Goal: Information Seeking & Learning: Learn about a topic

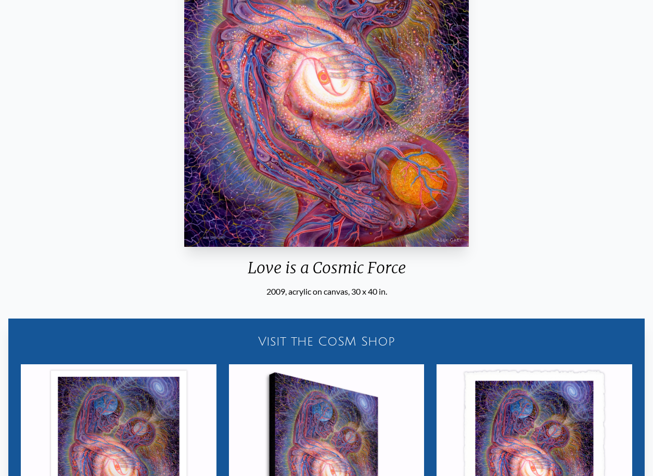
scroll to position [156, 0]
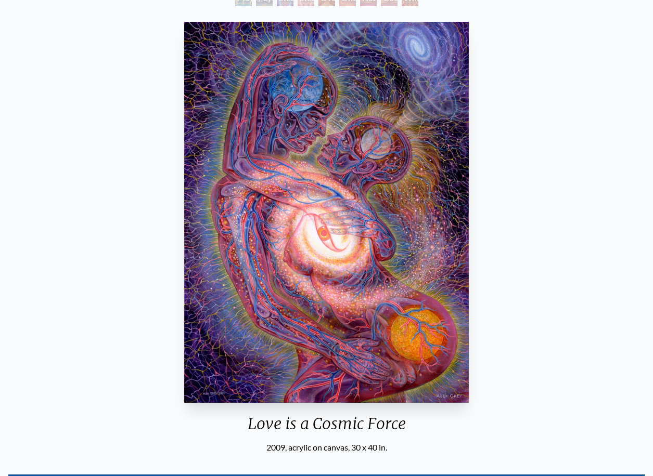
click at [527, 141] on div "Love is a Cosmic Force 2009, acrylic on canvas, 30 x 40 in. Visit the CoSM Shop…" at bounding box center [326, 388] width 636 height 740
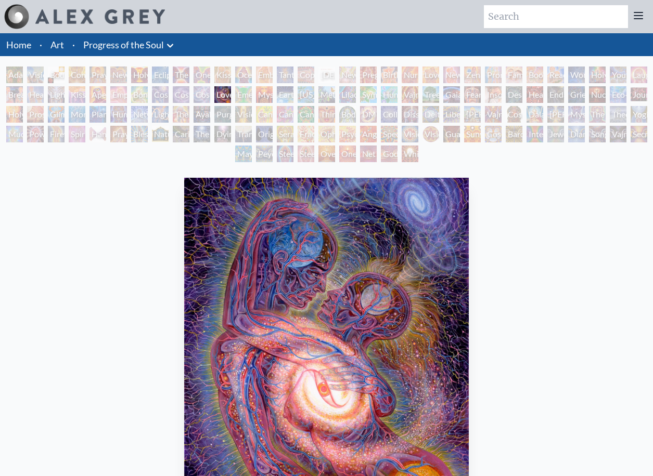
click at [115, 47] on link "Progress of the Soul" at bounding box center [123, 44] width 81 height 15
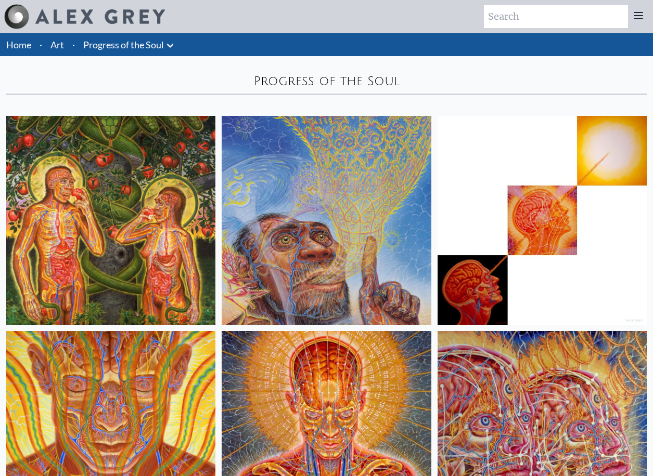
click at [125, 41] on link "Progress of the Soul" at bounding box center [123, 44] width 81 height 15
click at [66, 42] on li "Art" at bounding box center [57, 44] width 22 height 23
click at [60, 44] on link "Art" at bounding box center [57, 44] width 14 height 15
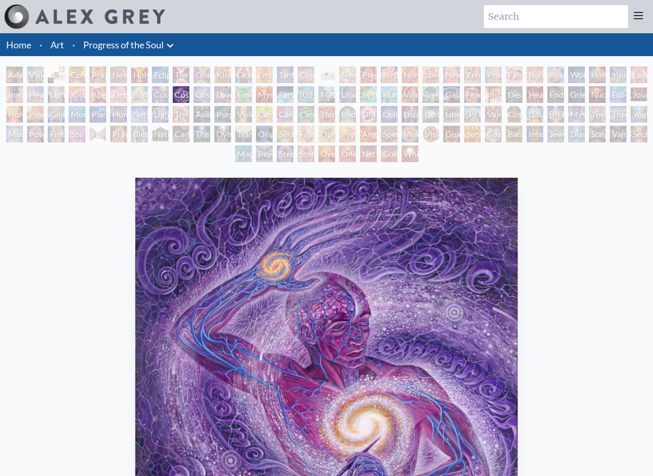
scroll to position [156, 0]
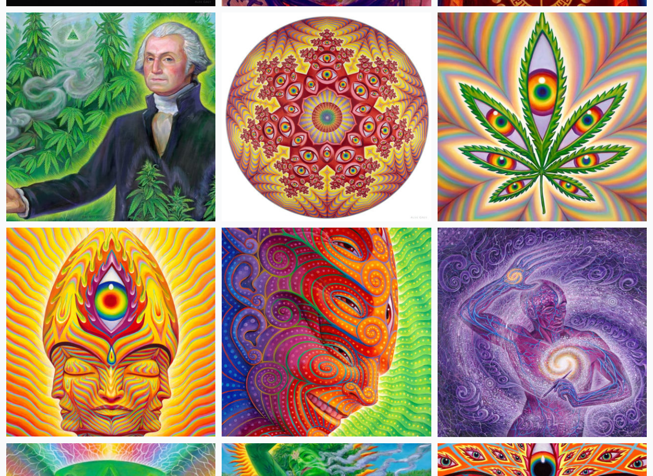
scroll to position [3277, 0]
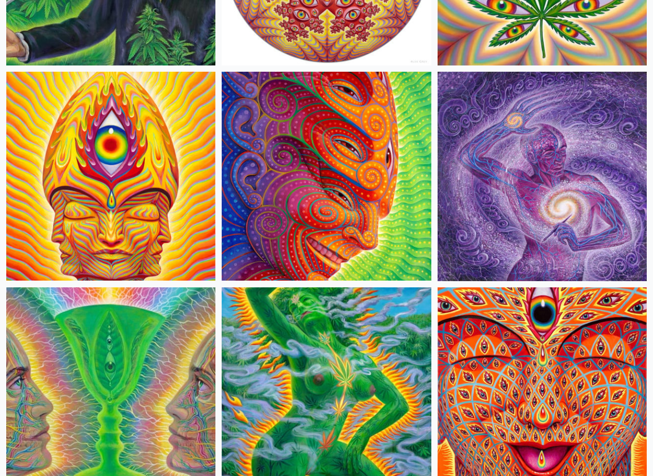
click at [576, 192] on img at bounding box center [541, 176] width 209 height 209
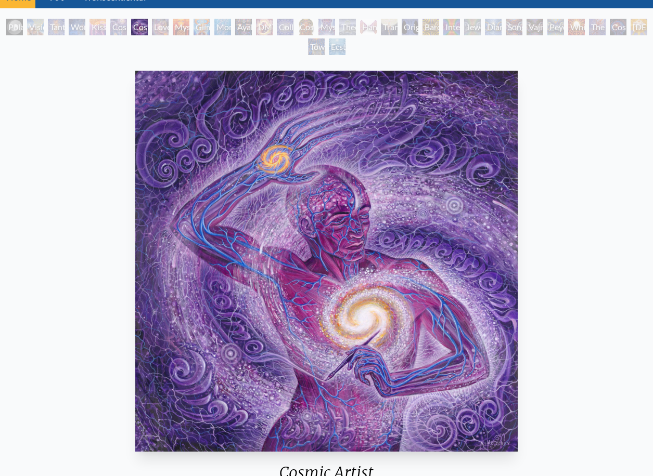
scroll to position [52, 0]
